Goal: Task Accomplishment & Management: Manage account settings

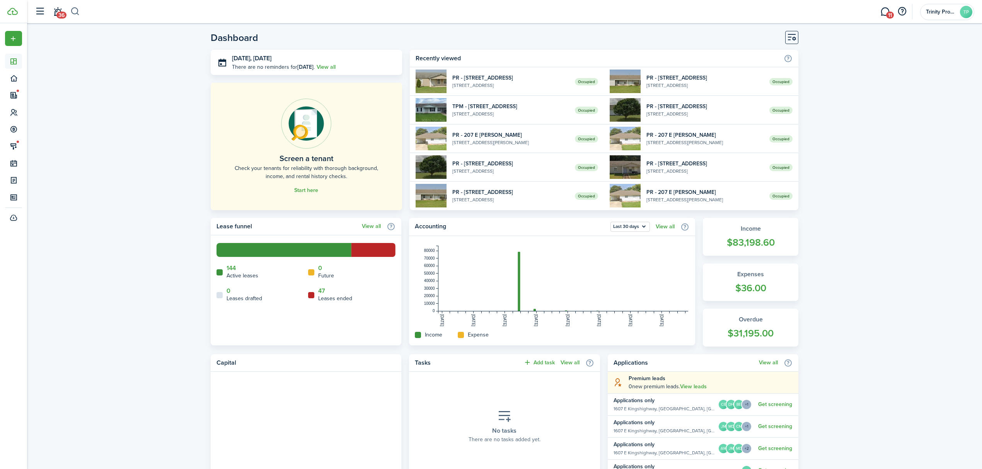
click at [76, 8] on button "button" at bounding box center [75, 11] width 10 height 13
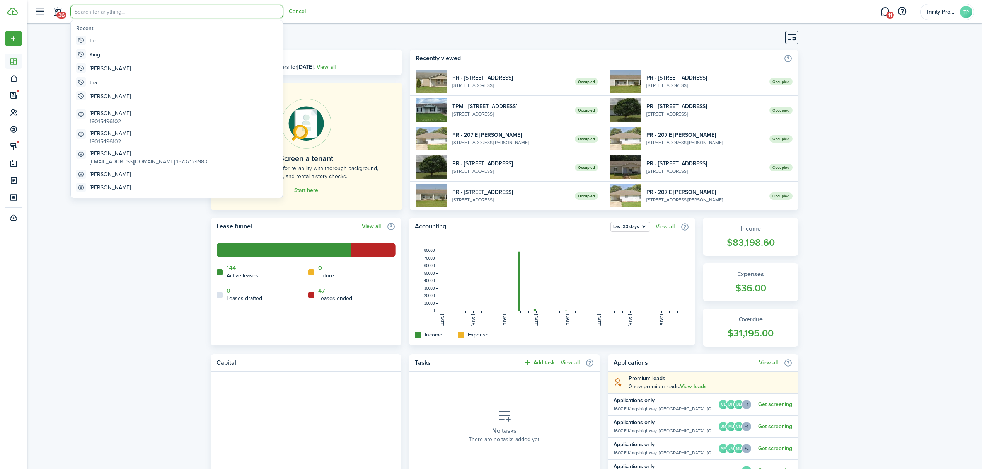
click at [94, 11] on input "search" at bounding box center [176, 11] width 213 height 13
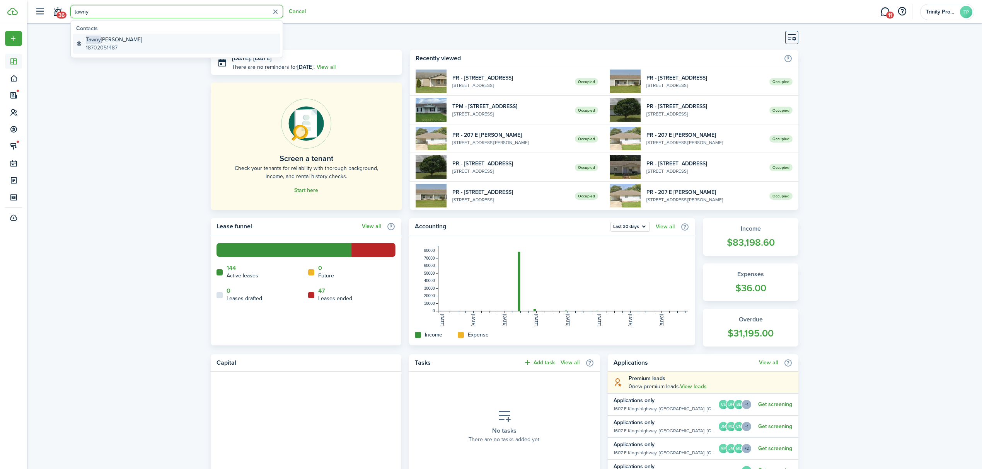
type input "tawny"
click at [100, 43] on div "[PERSON_NAME] 18702051487" at bounding box center [114, 44] width 56 height 16
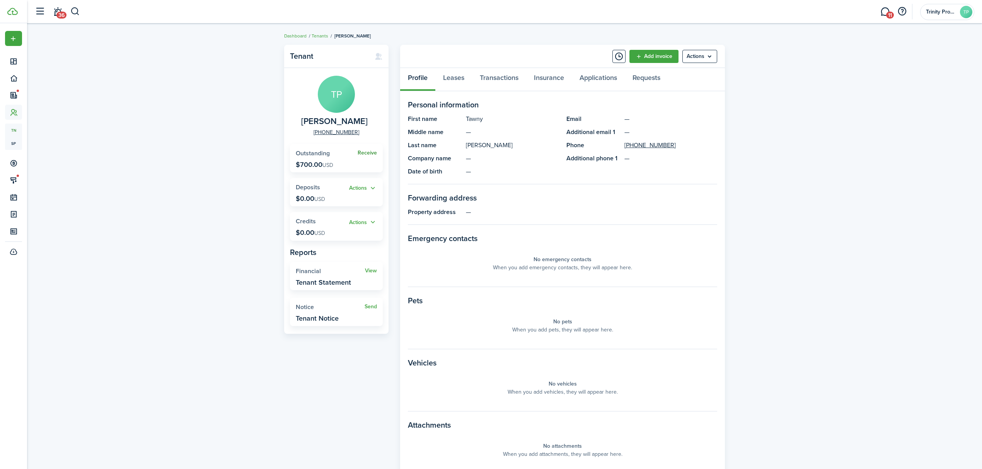
click at [374, 152] on link "Receive" at bounding box center [367, 153] width 19 height 6
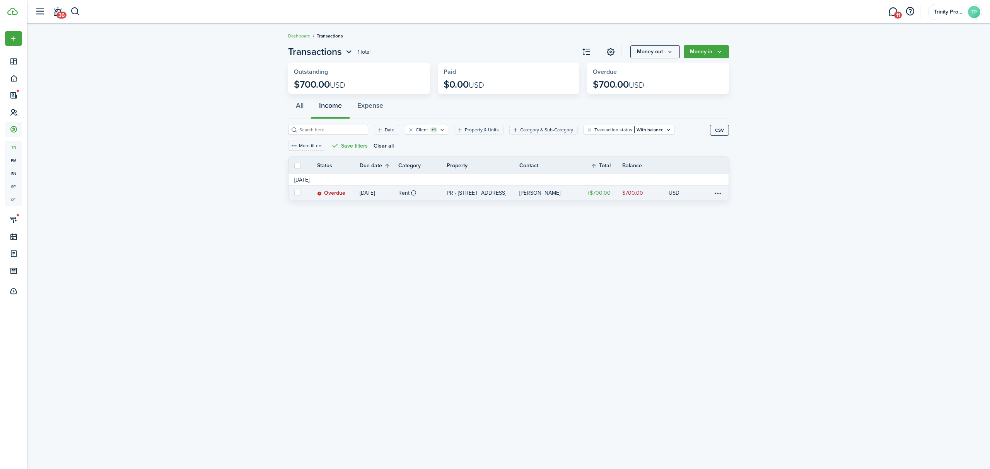
click at [296, 195] on label at bounding box center [297, 193] width 6 height 6
click at [294, 193] on input "checkbox" at bounding box center [294, 193] width 0 height 0
checkbox input "true"
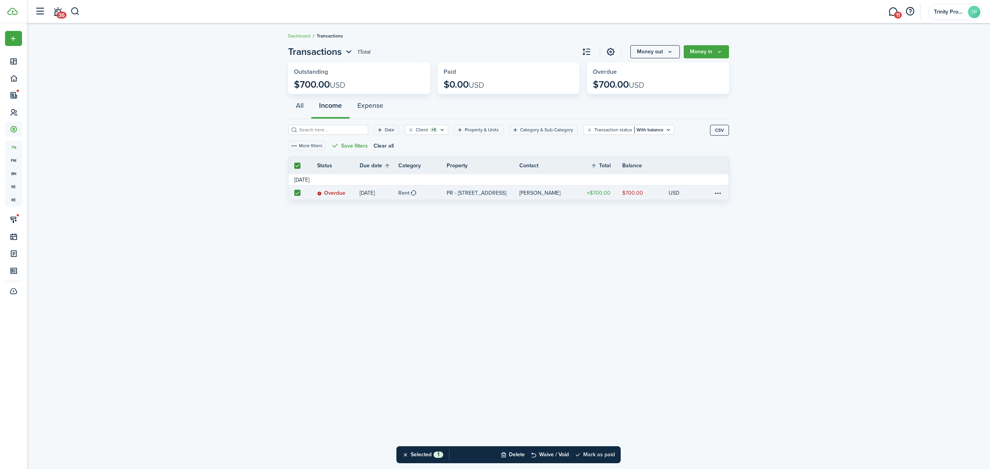
click at [606, 458] on button "Mark as paid" at bounding box center [595, 455] width 40 height 17
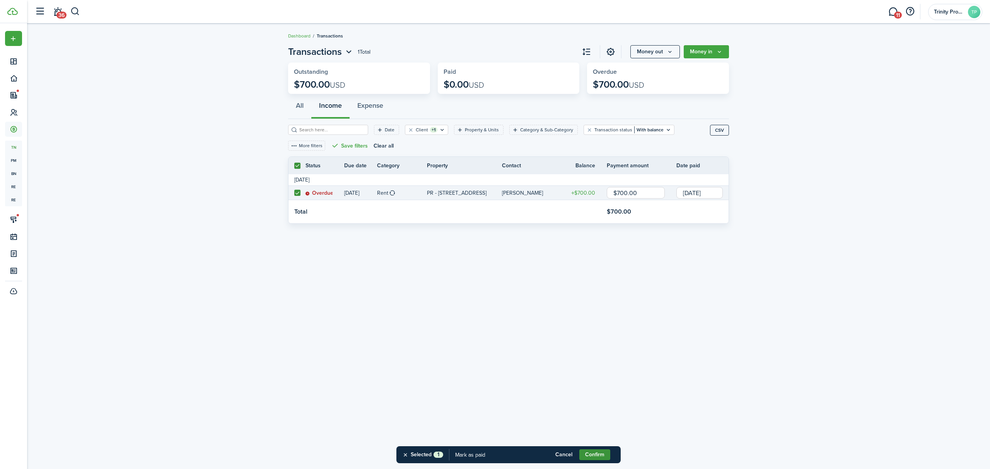
click at [595, 457] on button "Confirm" at bounding box center [594, 455] width 31 height 11
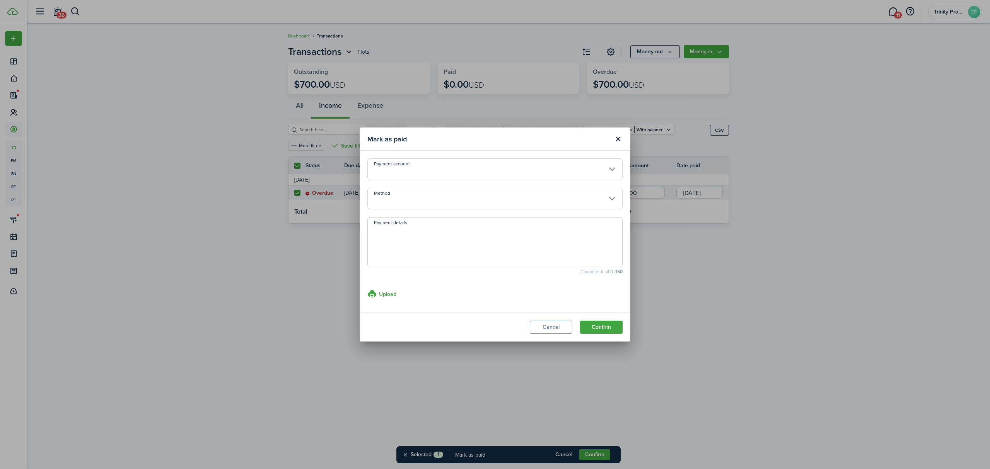
click at [527, 201] on input "Method" at bounding box center [494, 199] width 255 height 22
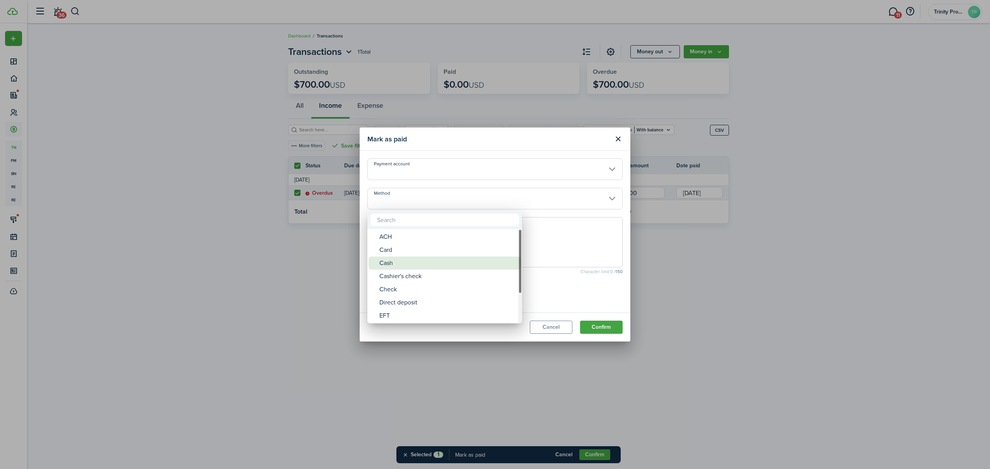
click at [432, 260] on div "Cash" at bounding box center [447, 263] width 137 height 13
type input "Cash"
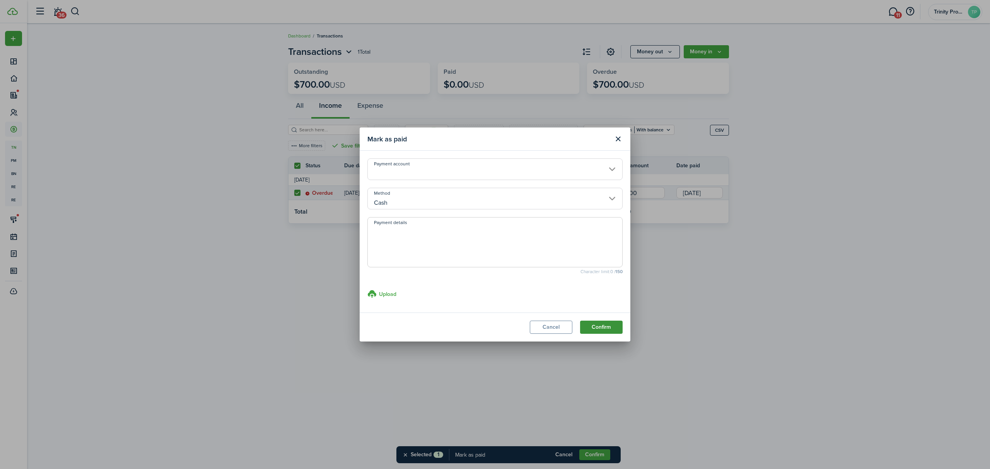
click at [590, 325] on button "Confirm" at bounding box center [601, 327] width 43 height 13
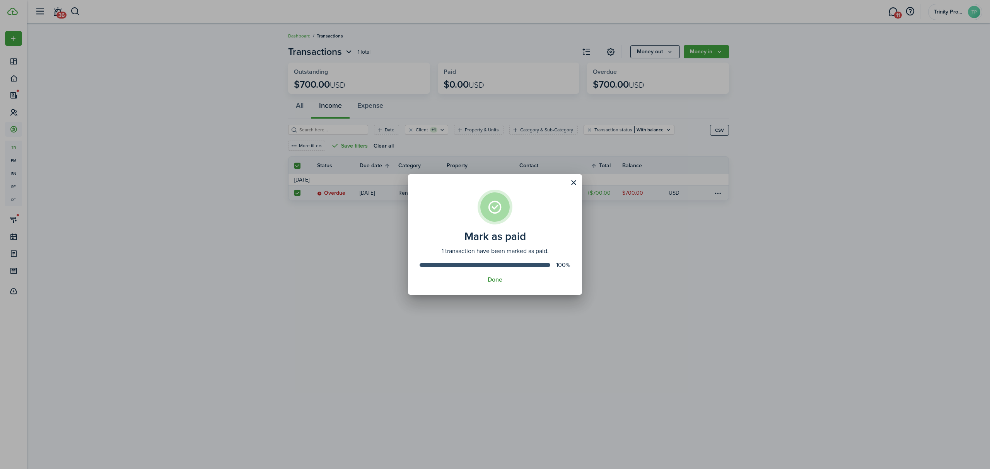
click at [497, 279] on button "Done" at bounding box center [495, 279] width 15 height 7
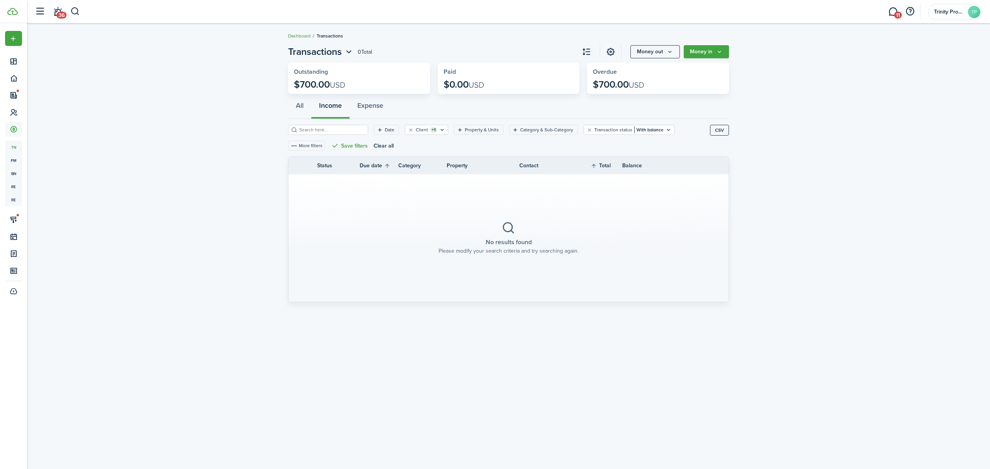
click at [299, 33] on link "Dashboard" at bounding box center [299, 35] width 22 height 7
